Goal: Task Accomplishment & Management: Manage account settings

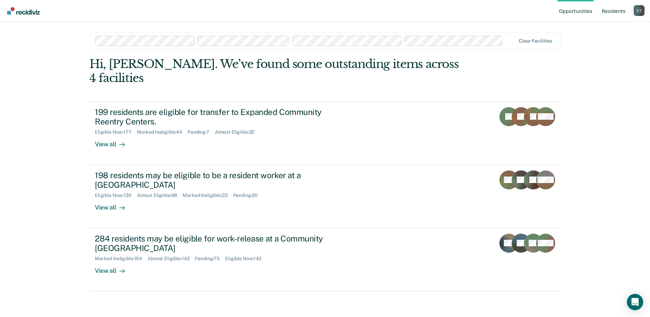
click at [612, 11] on link "Resident s" at bounding box center [613, 11] width 27 height 22
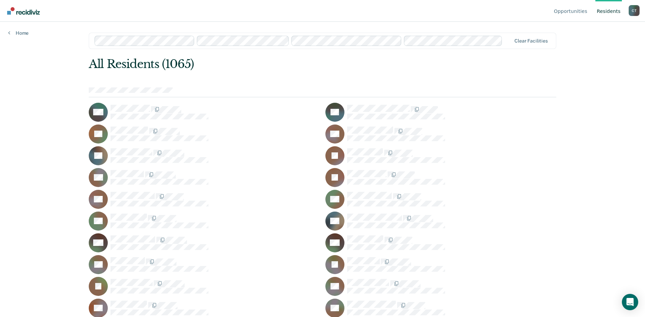
scroll to position [972, 0]
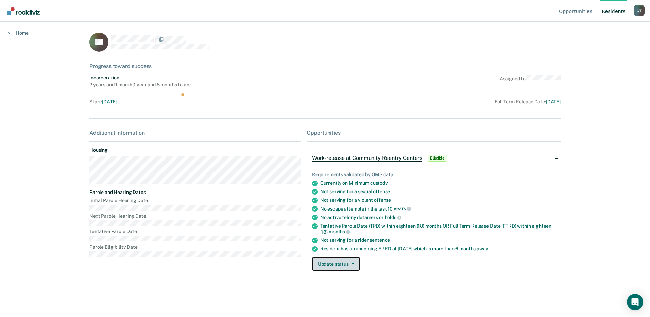
click at [343, 265] on button "Update status" at bounding box center [336, 264] width 48 height 14
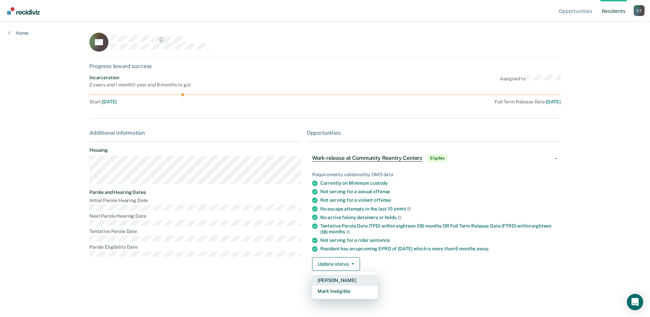
click at [327, 281] on button "[PERSON_NAME]" at bounding box center [345, 280] width 66 height 11
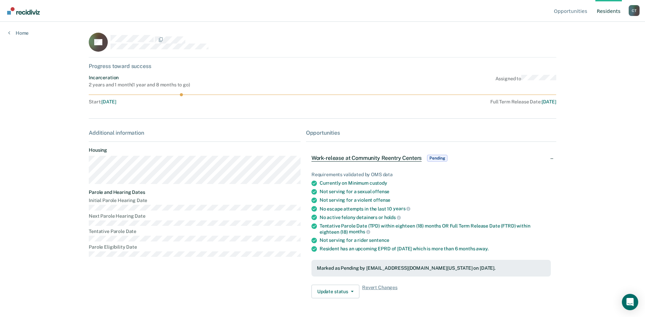
click at [611, 10] on link "Resident s" at bounding box center [608, 11] width 27 height 22
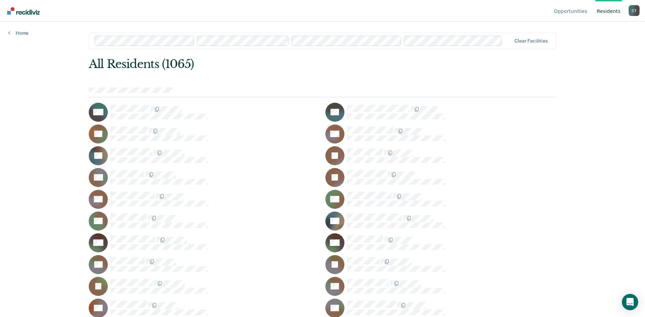
scroll to position [15086, 0]
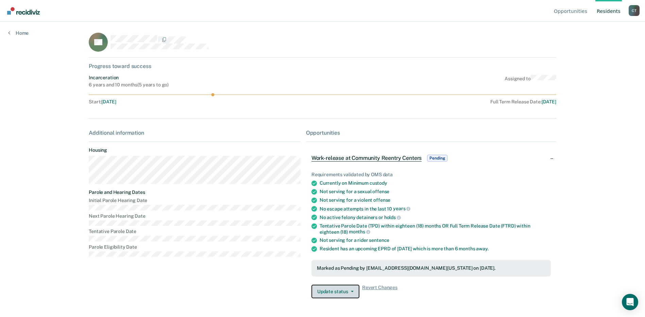
click at [339, 292] on button "Update status" at bounding box center [335, 291] width 48 height 14
click at [383, 287] on span "Revert Changes" at bounding box center [379, 291] width 35 height 14
